Goal: Task Accomplishment & Management: Manage account settings

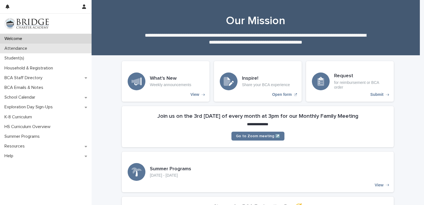
click at [45, 52] on div "Attendance" at bounding box center [46, 49] width 92 height 10
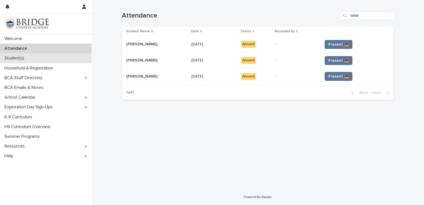
click at [48, 63] on div "Student(s)" at bounding box center [46, 58] width 92 height 10
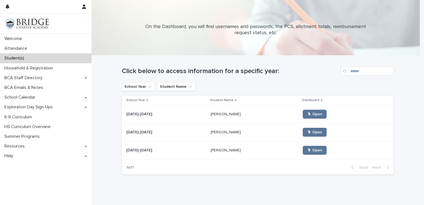
click at [220, 116] on div "Caius [PERSON_NAME] Caius [PERSON_NAME]" at bounding box center [255, 114] width 88 height 9
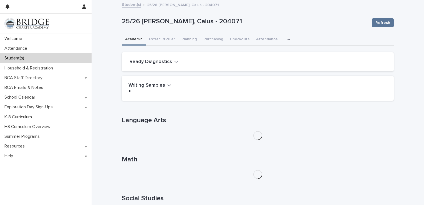
click at [283, 42] on button "button" at bounding box center [289, 39] width 12 height 11
click at [274, 55] on button "General" at bounding box center [271, 54] width 37 height 8
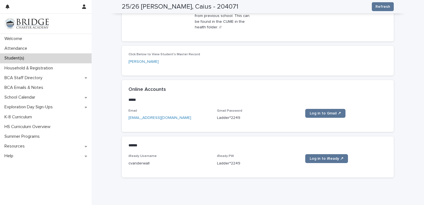
scroll to position [233, 0]
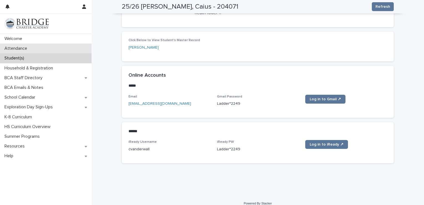
click at [30, 49] on p "Attendance" at bounding box center [16, 48] width 29 height 5
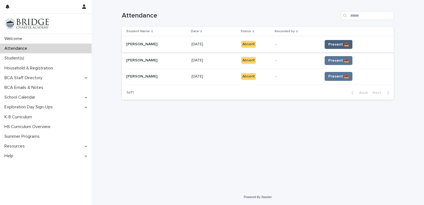
click at [344, 42] on span "Present 📥" at bounding box center [338, 45] width 21 height 6
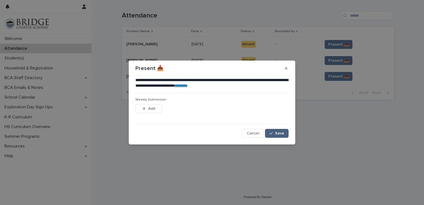
click at [271, 133] on icon "button" at bounding box center [270, 133] width 3 height 4
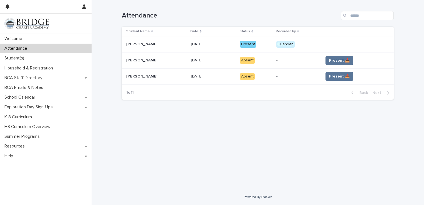
click at [340, 62] on span "Present 📥" at bounding box center [339, 61] width 21 height 6
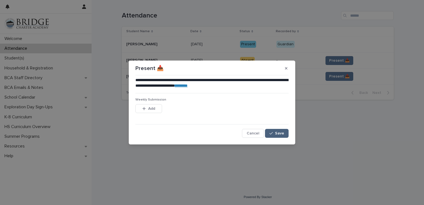
click at [276, 132] on span "Save" at bounding box center [279, 133] width 9 height 4
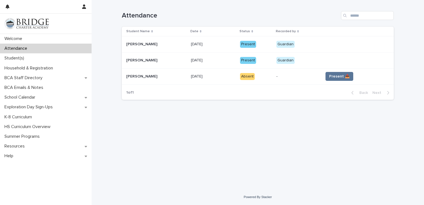
click at [337, 76] on span "Present 📥" at bounding box center [339, 77] width 21 height 6
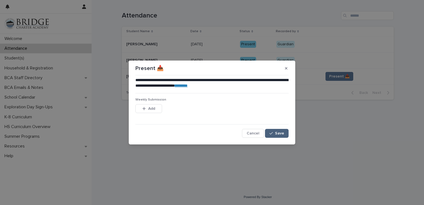
click at [274, 131] on div "button" at bounding box center [272, 133] width 6 height 4
